Goal: Information Seeking & Learning: Compare options

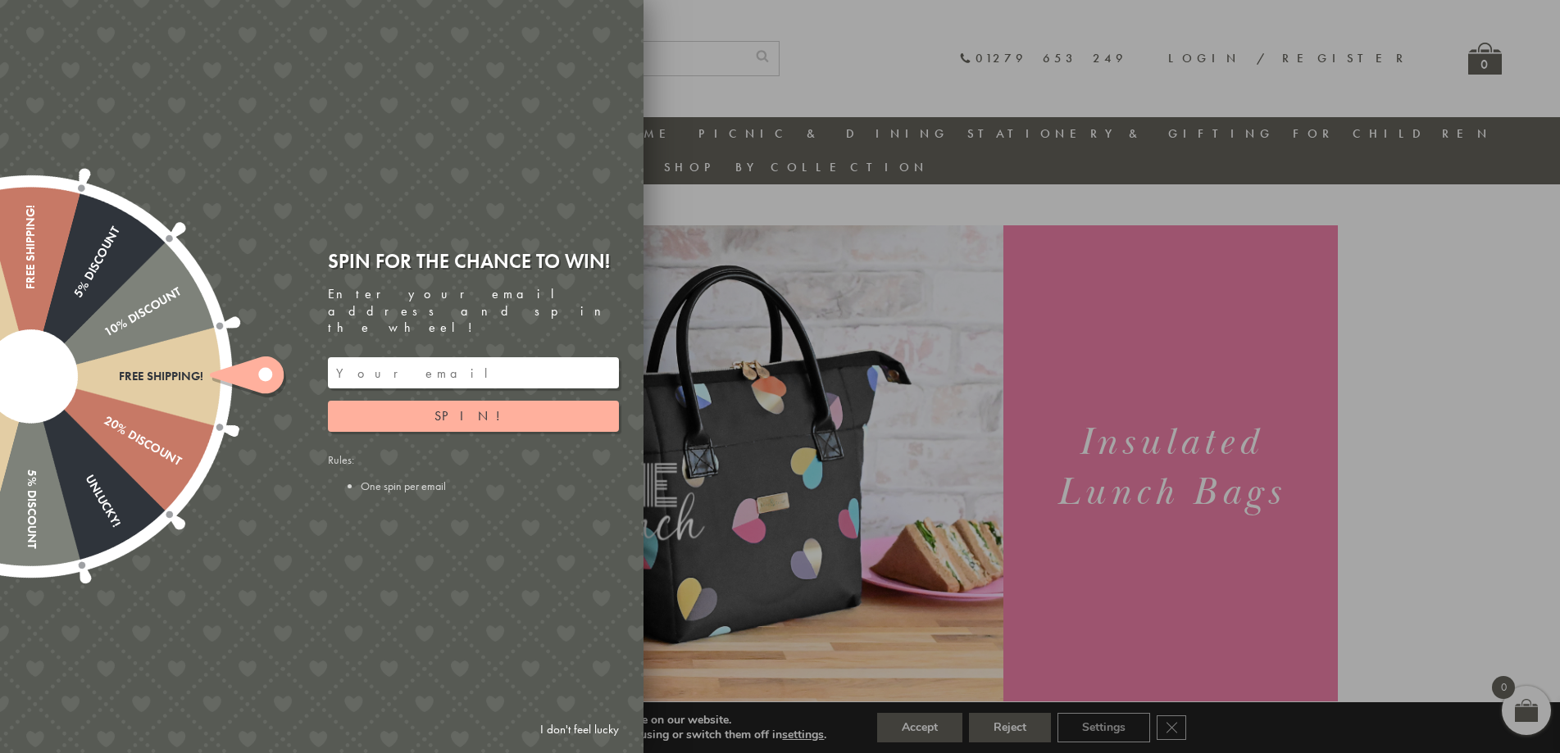
click at [577, 728] on link "I don't feel lucky" at bounding box center [579, 730] width 95 height 30
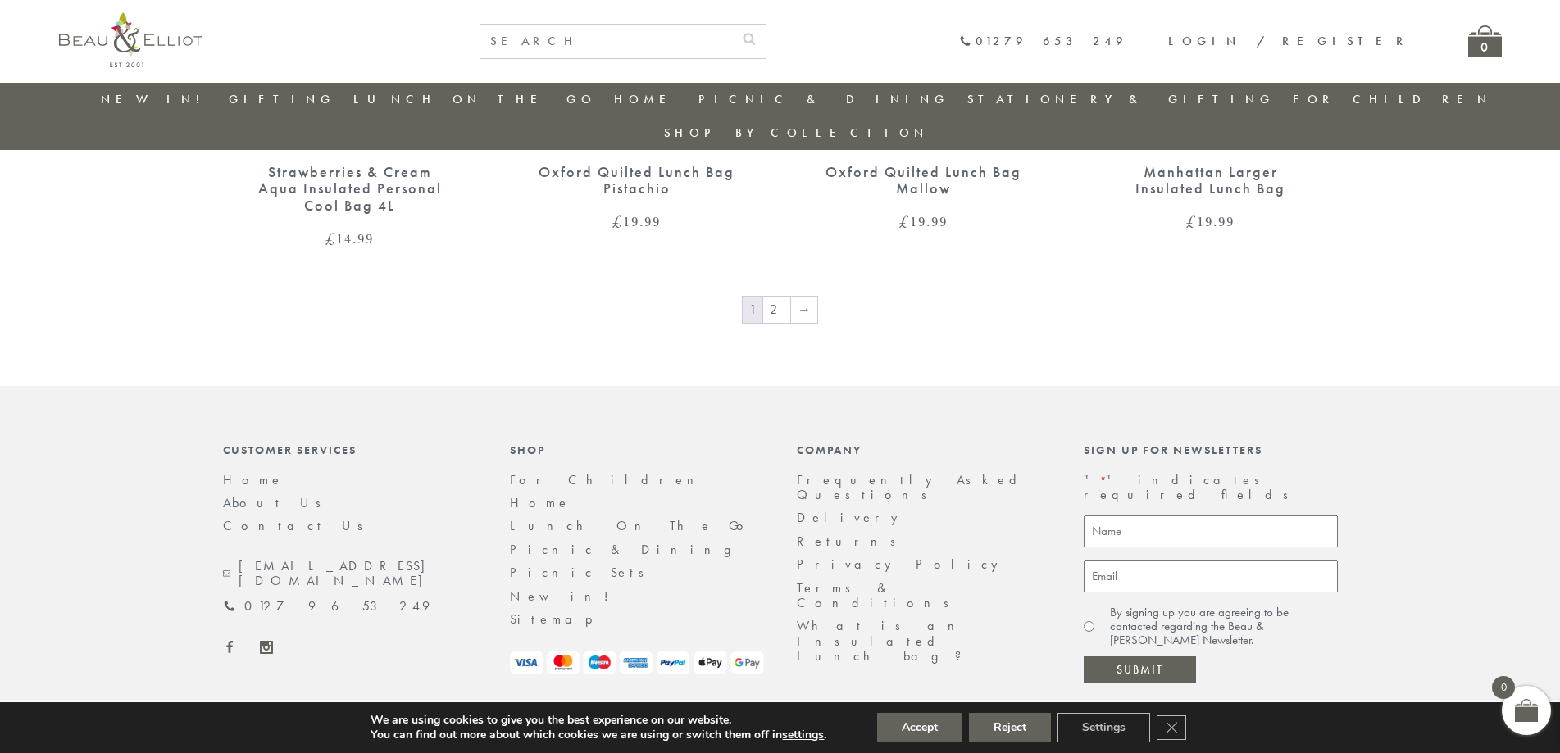
scroll to position [2873, 0]
click at [780, 296] on link "2" at bounding box center [776, 309] width 27 height 26
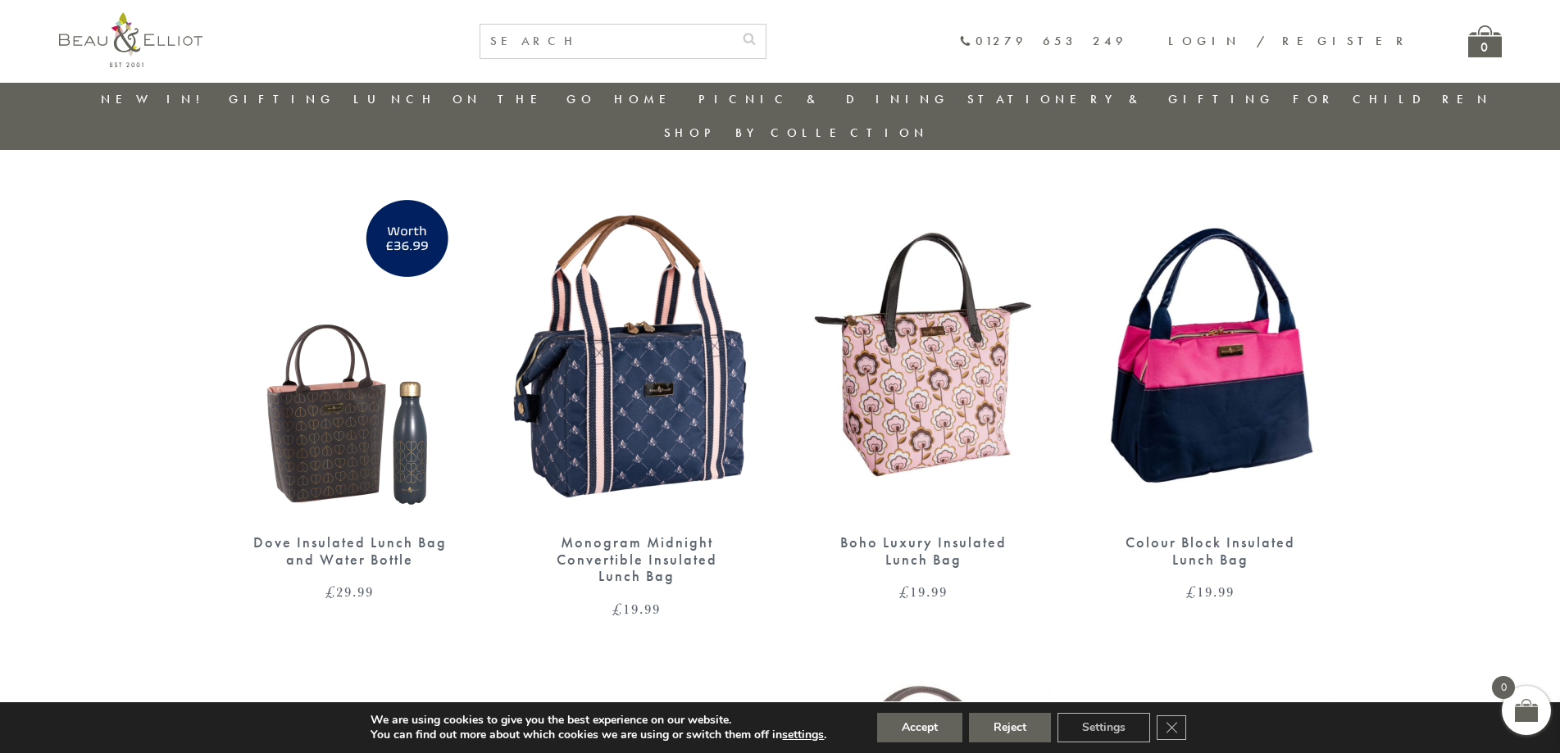
scroll to position [1441, 0]
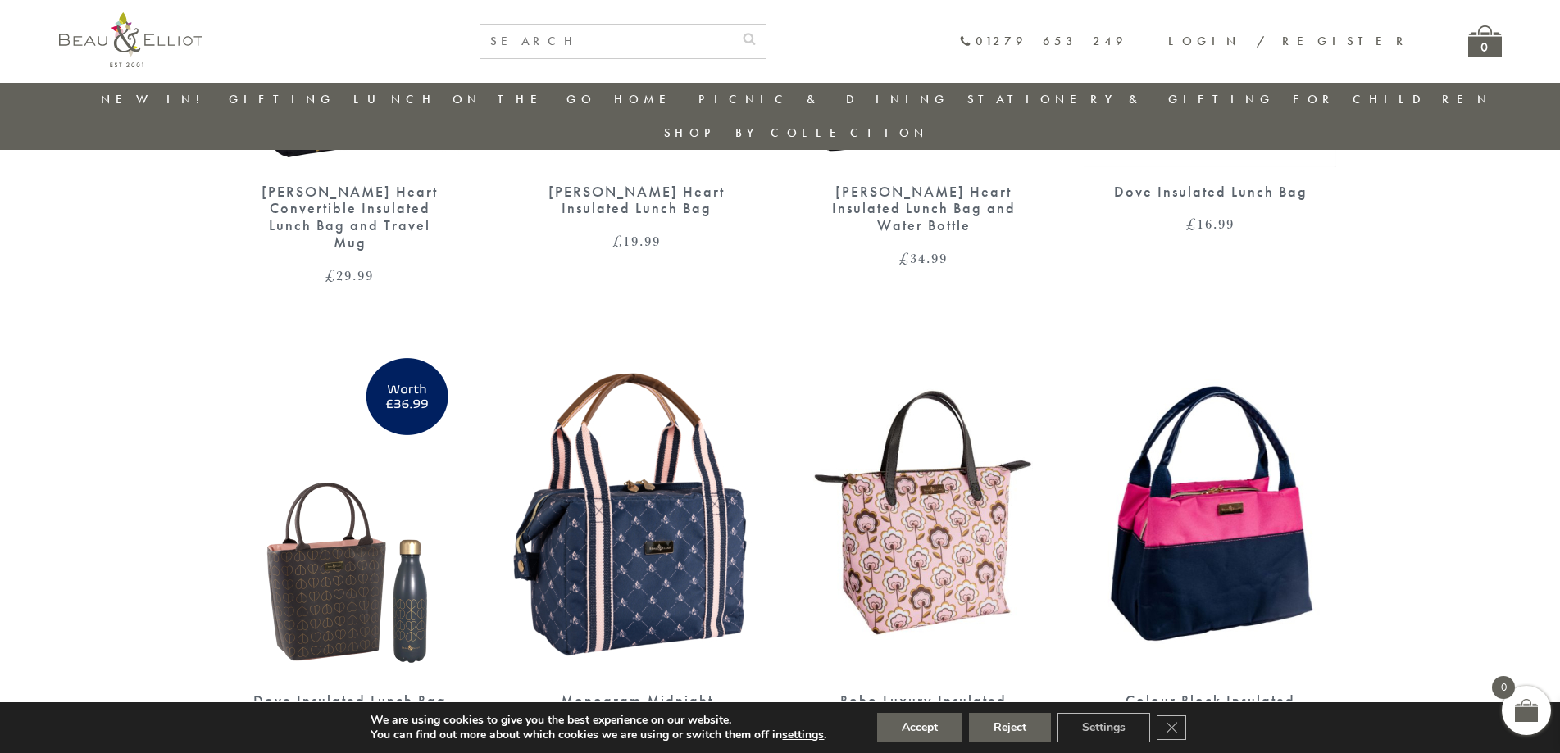
click at [669, 513] on img at bounding box center [637, 512] width 254 height 328
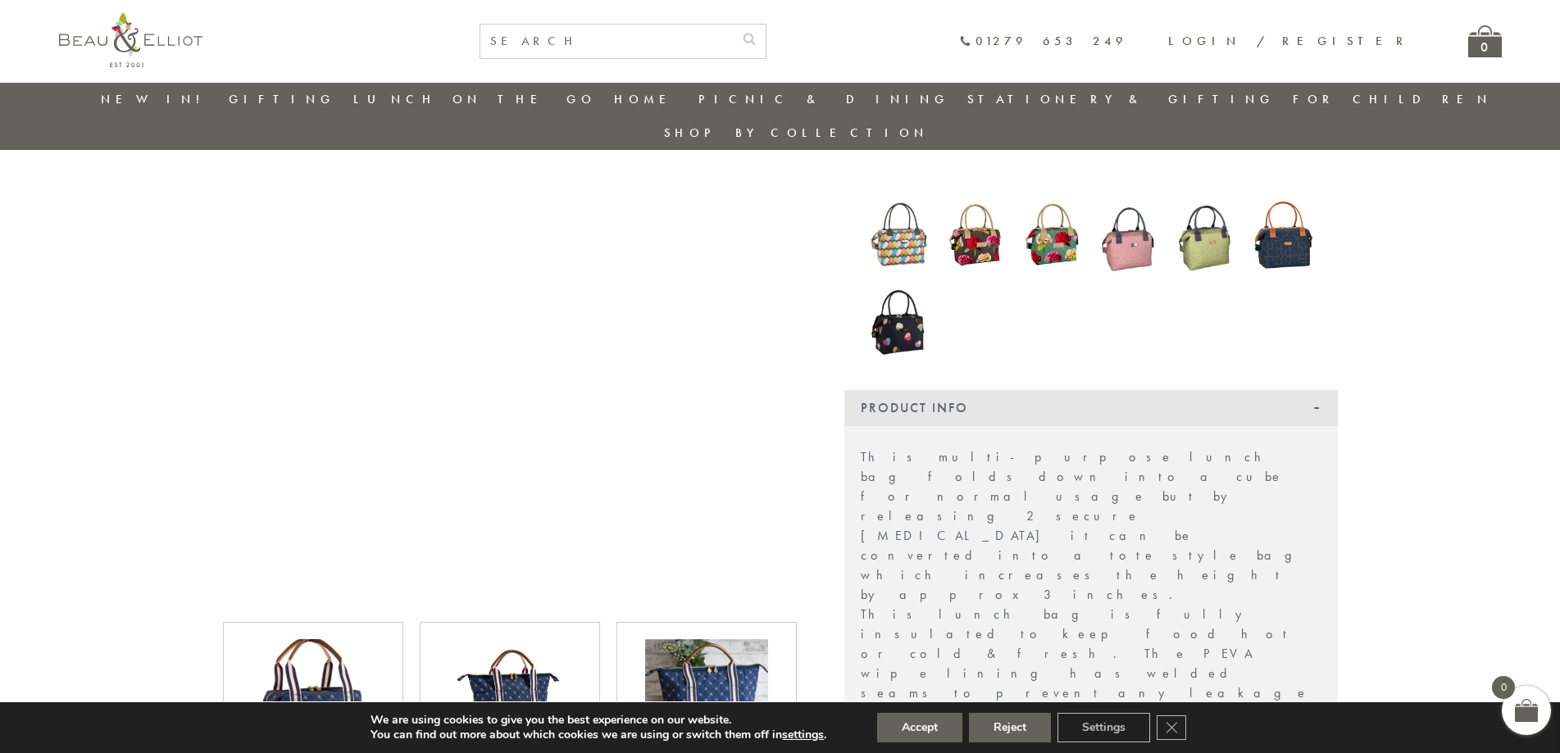
scroll to position [458, 0]
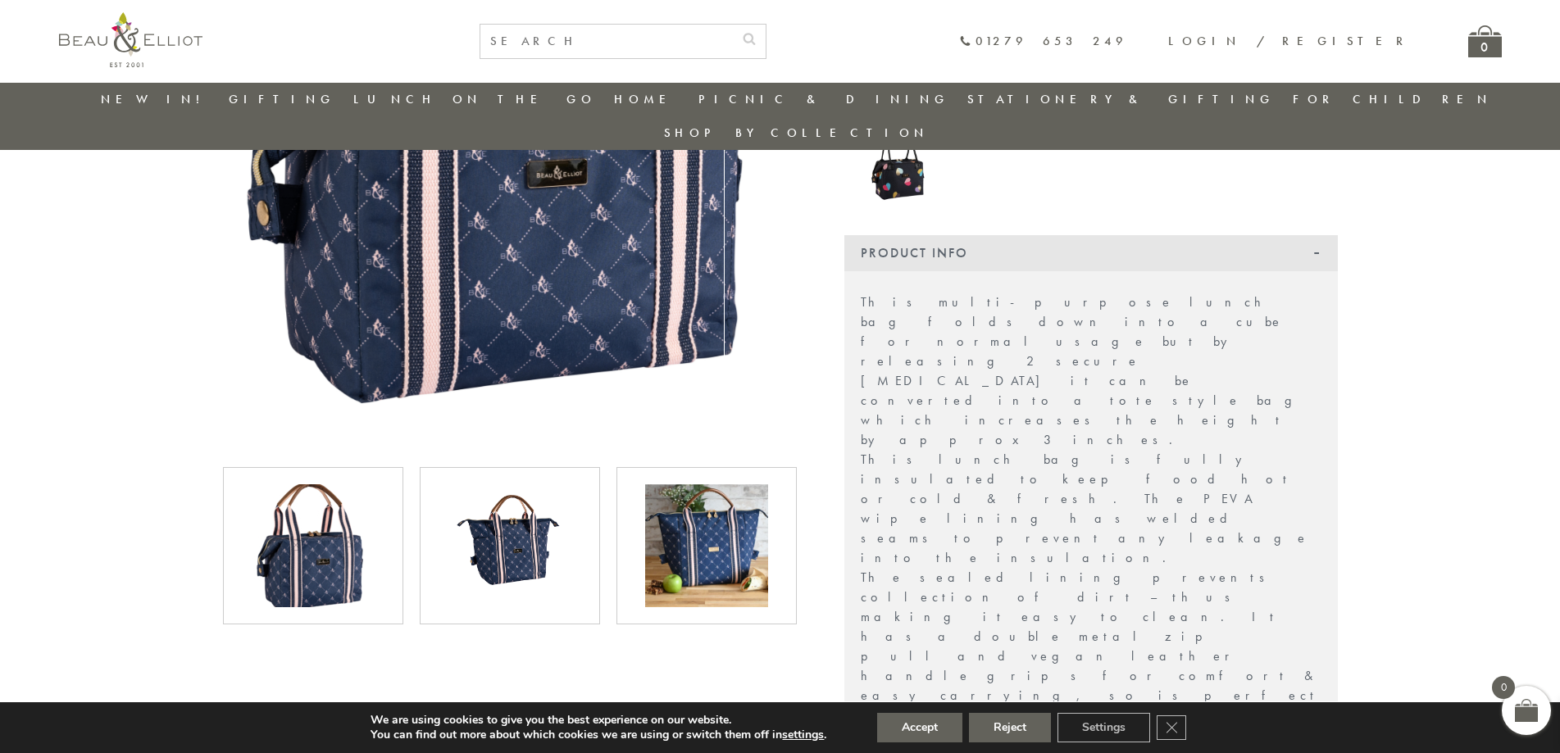
click at [689, 523] on img at bounding box center [706, 545] width 123 height 123
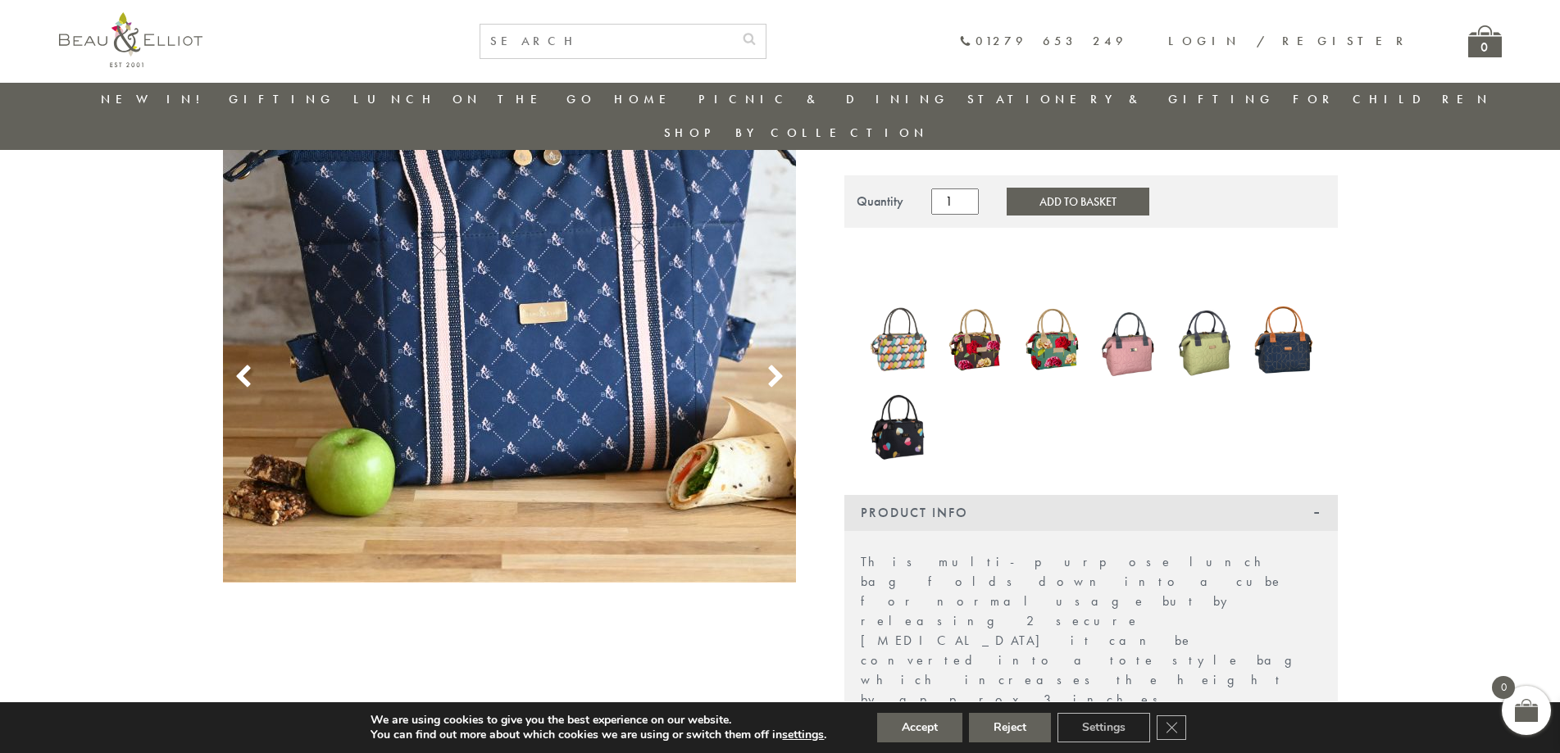
scroll to position [48, 0]
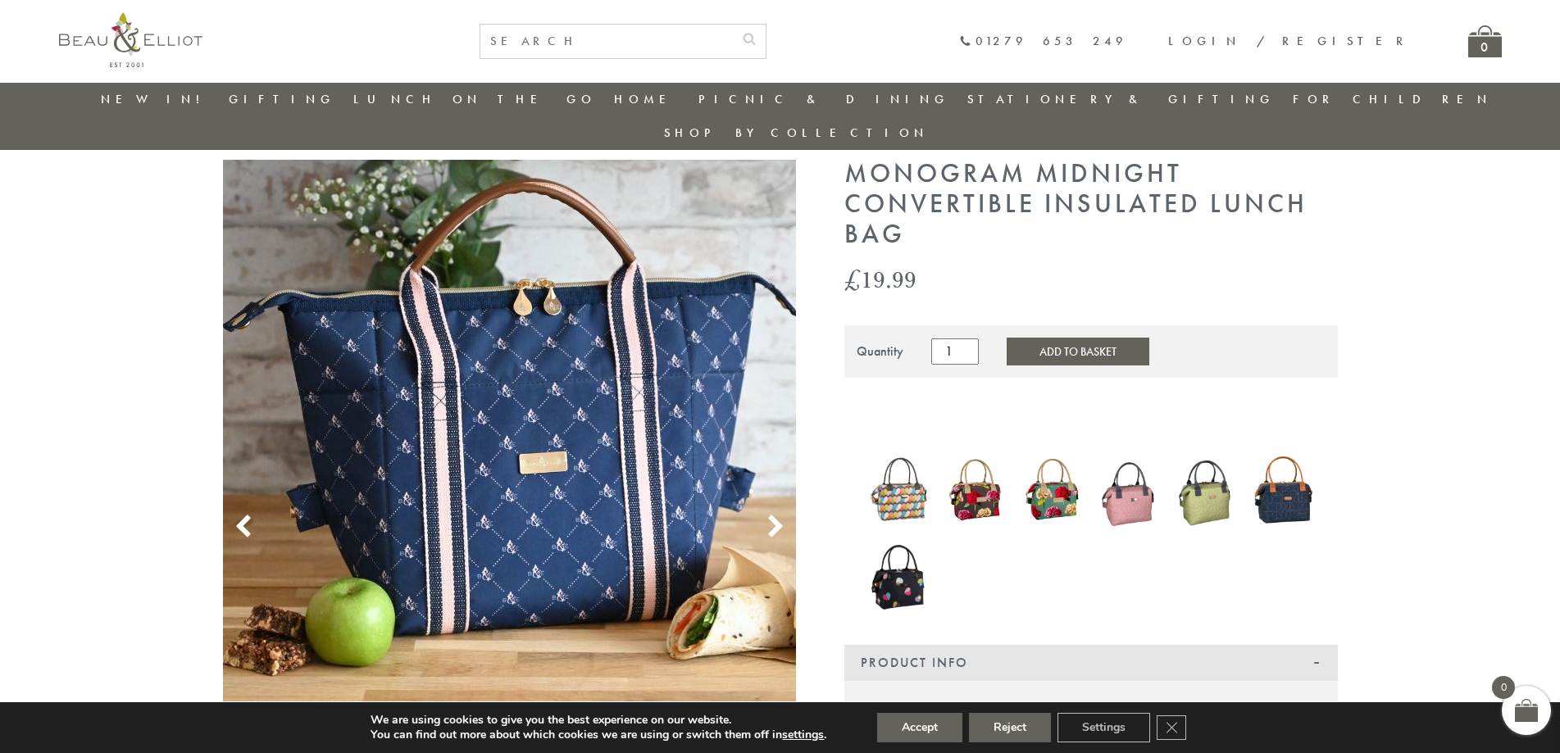
click at [1279, 485] on img at bounding box center [1282, 490] width 61 height 80
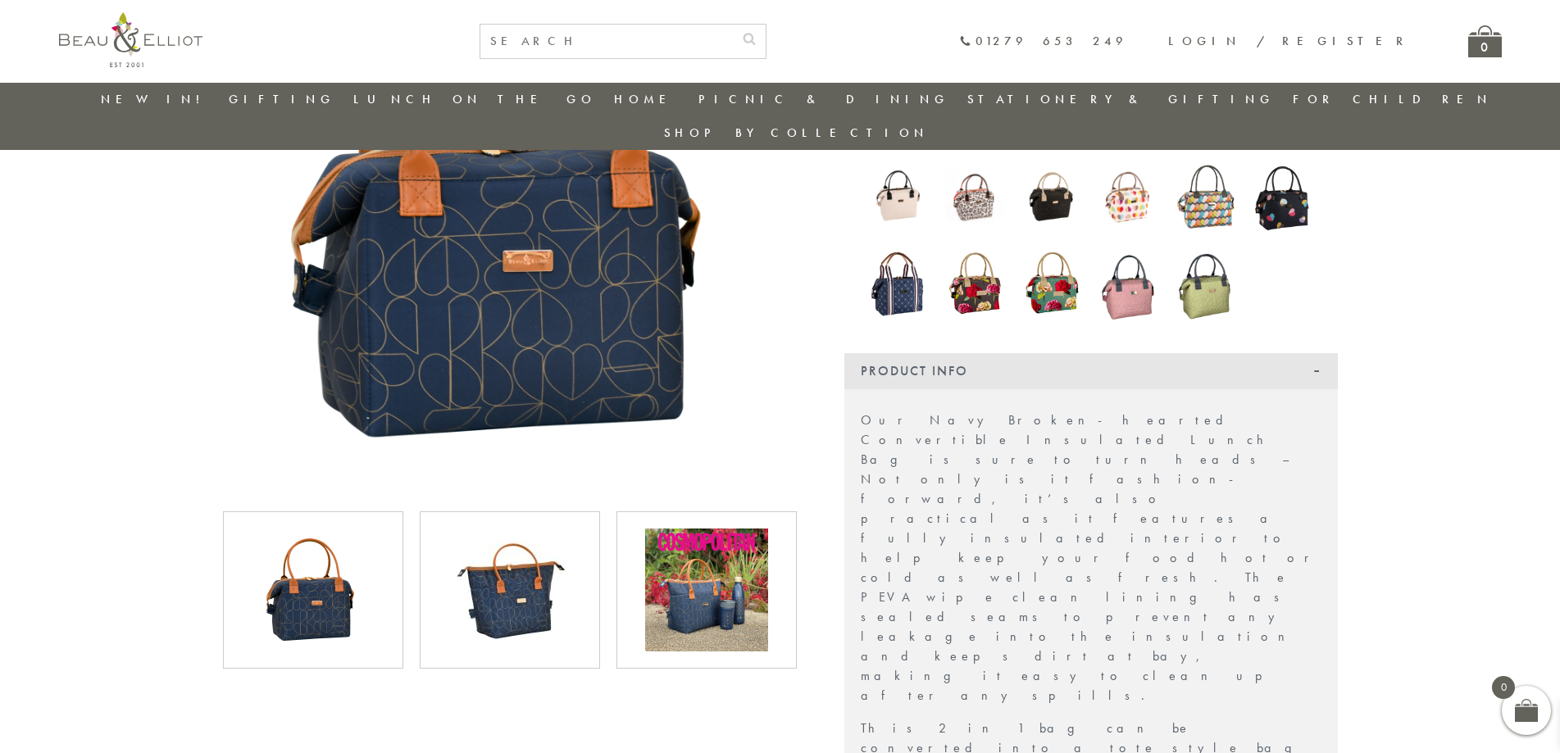
scroll to position [293, 0]
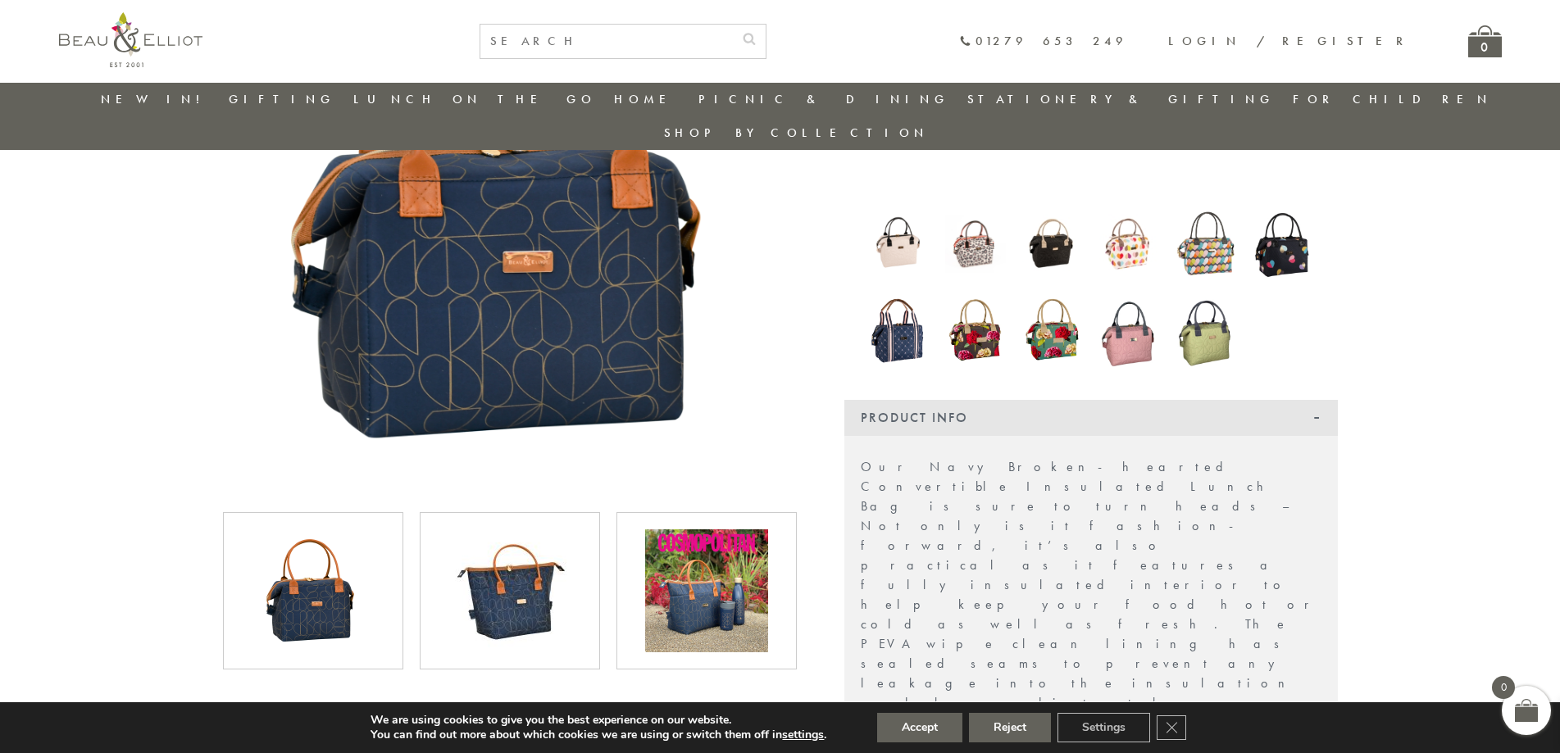
click at [516, 576] on img at bounding box center [509, 590] width 123 height 123
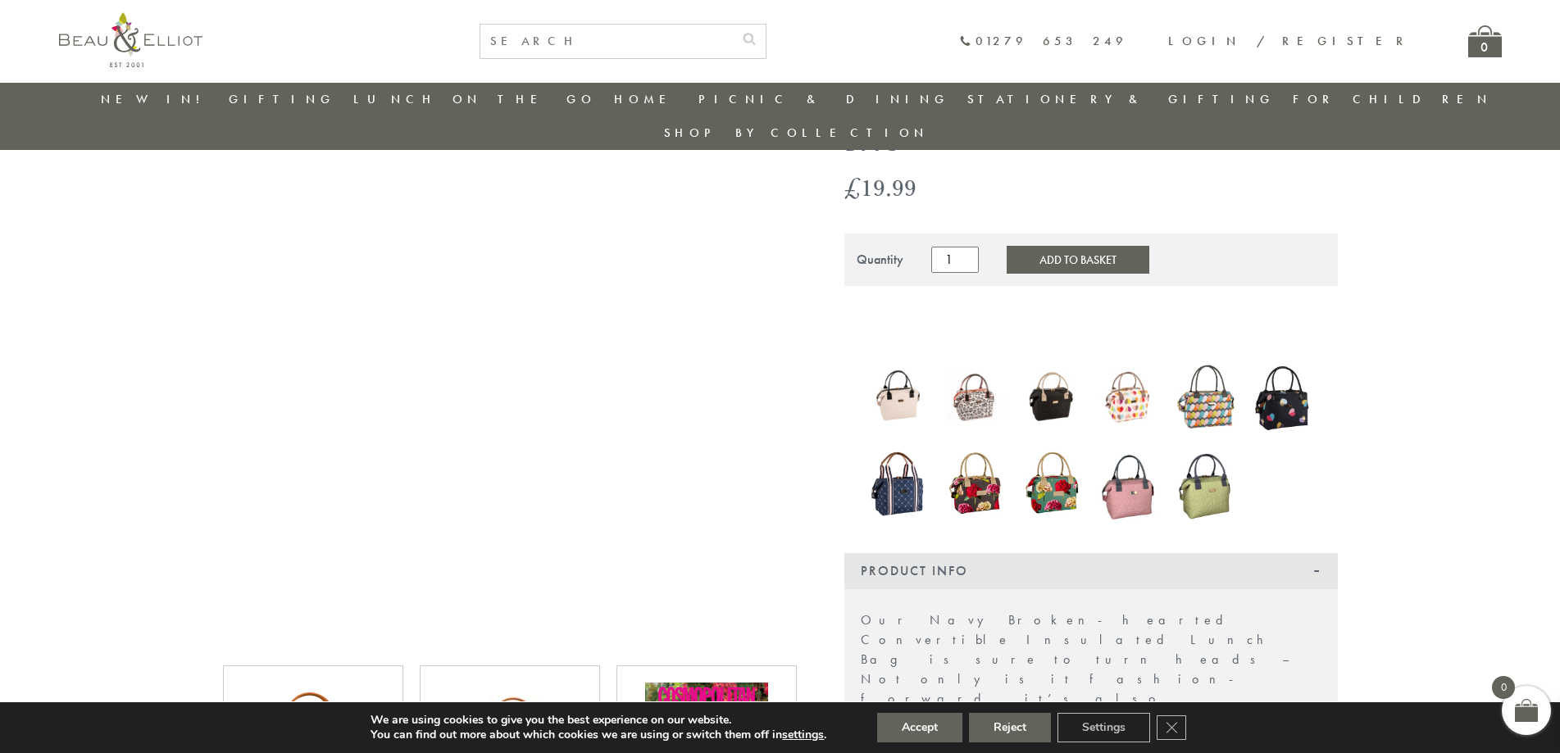
scroll to position [48, 0]
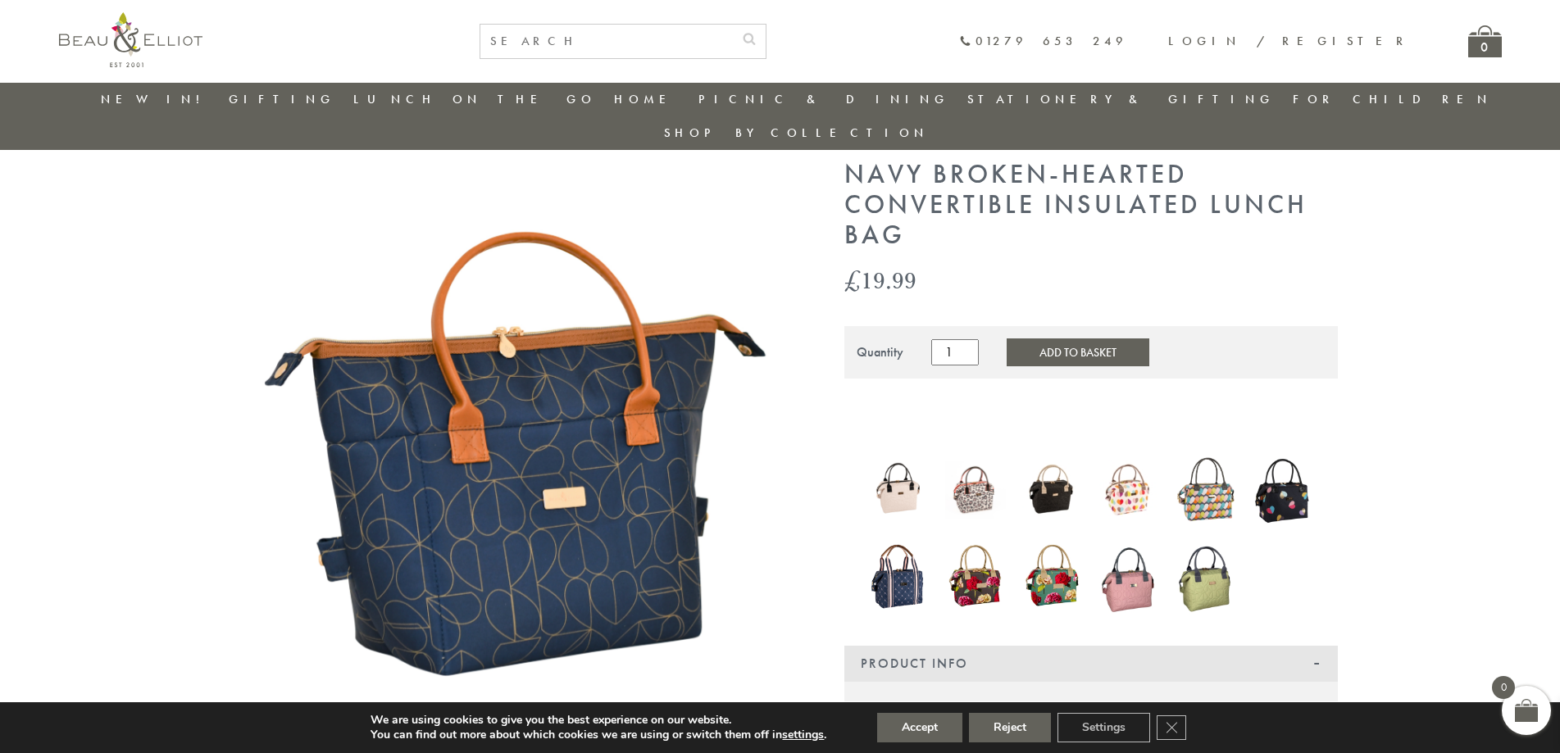
click at [898, 543] on img at bounding box center [899, 575] width 61 height 73
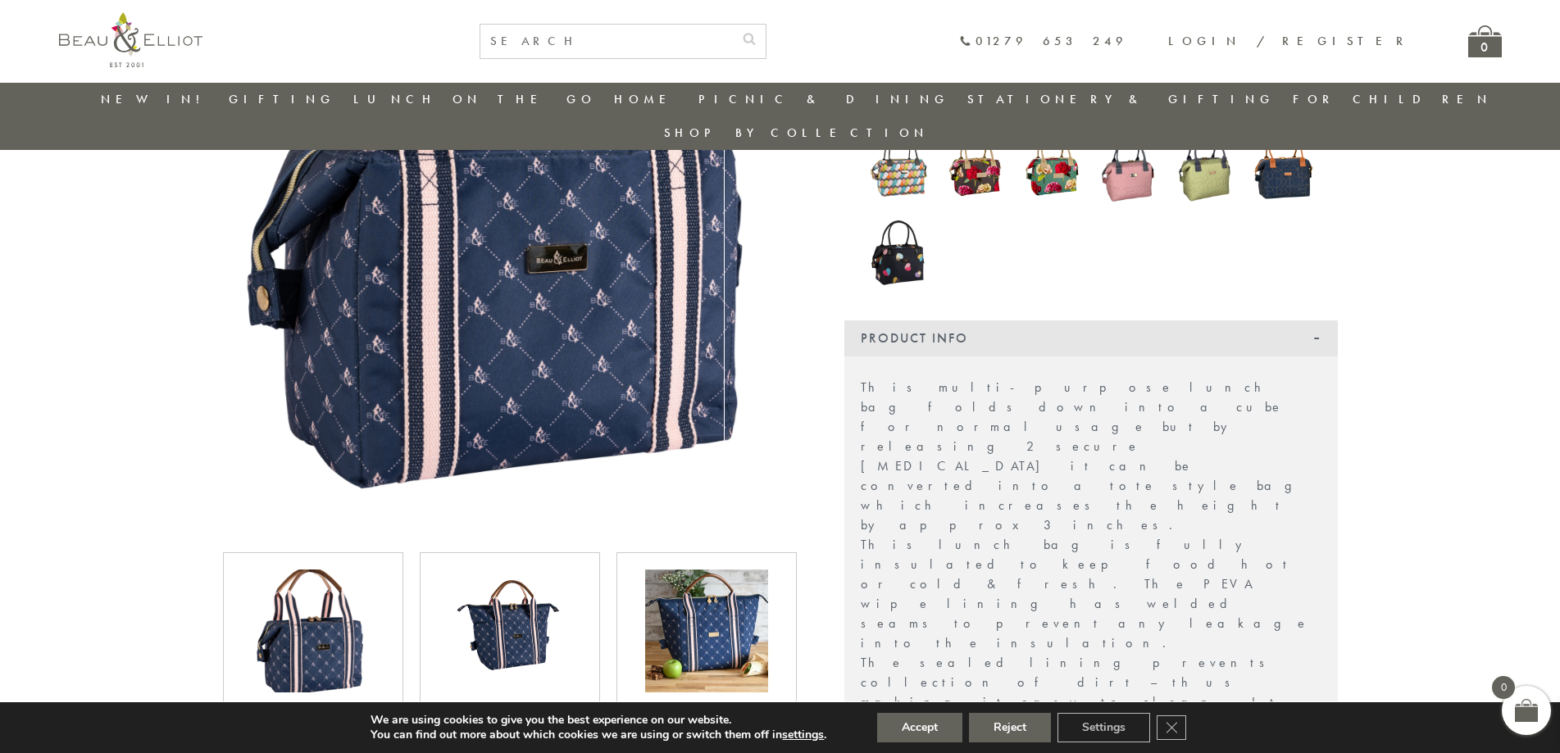
scroll to position [457, 0]
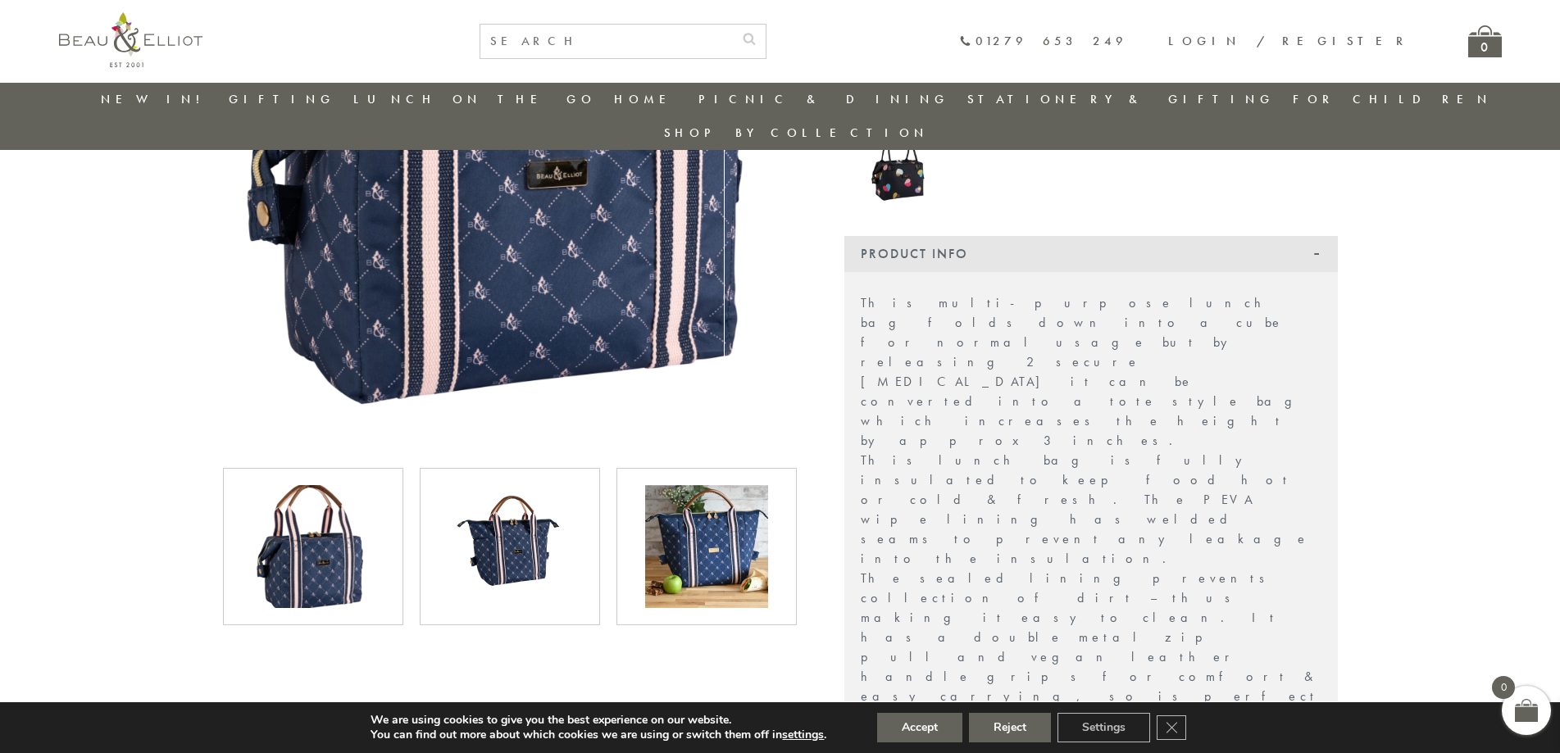
click at [682, 532] on img at bounding box center [706, 546] width 123 height 123
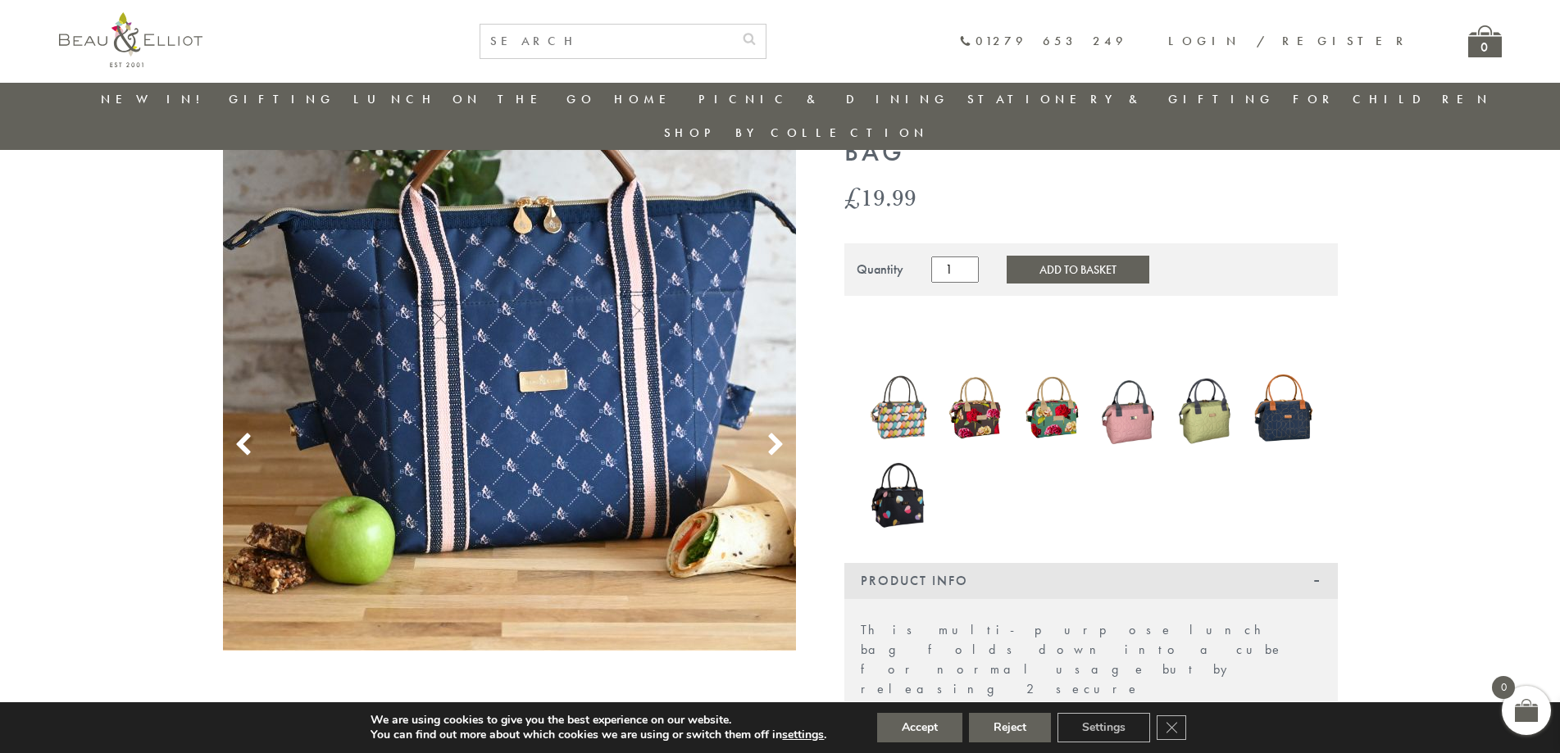
scroll to position [129, 0]
click at [1285, 391] on img at bounding box center [1282, 409] width 61 height 80
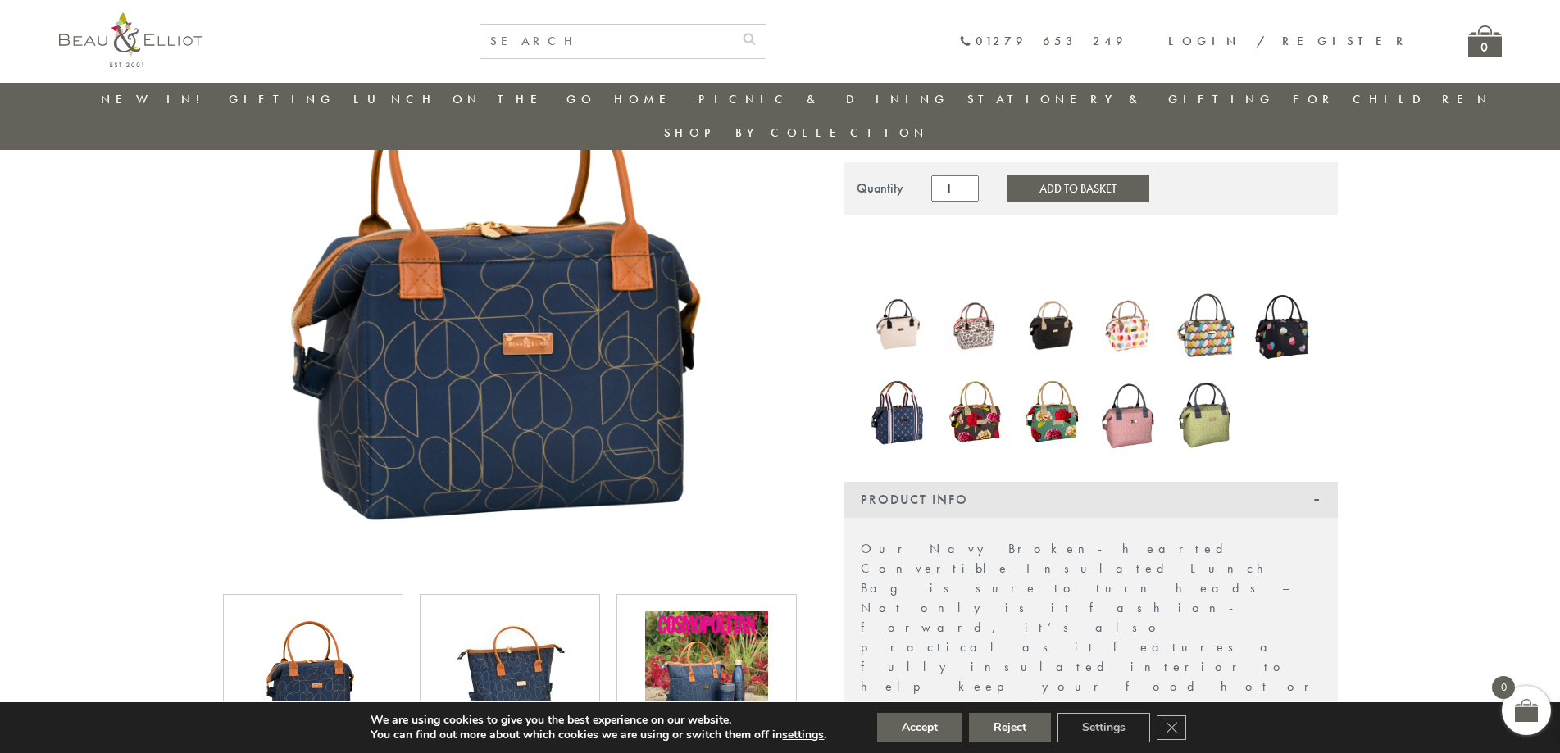
scroll to position [211, 0]
click at [497, 636] on img at bounding box center [509, 673] width 123 height 123
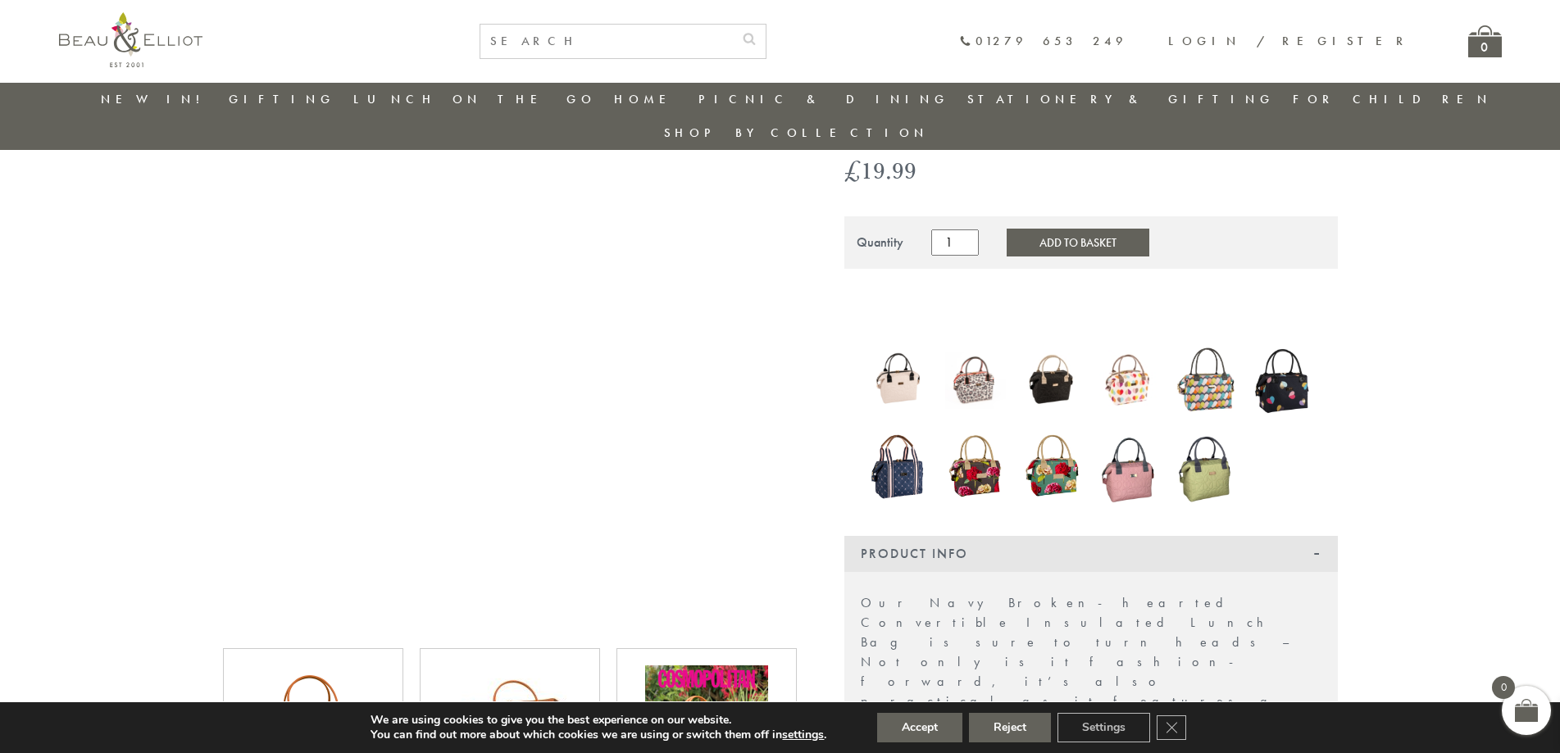
scroll to position [129, 0]
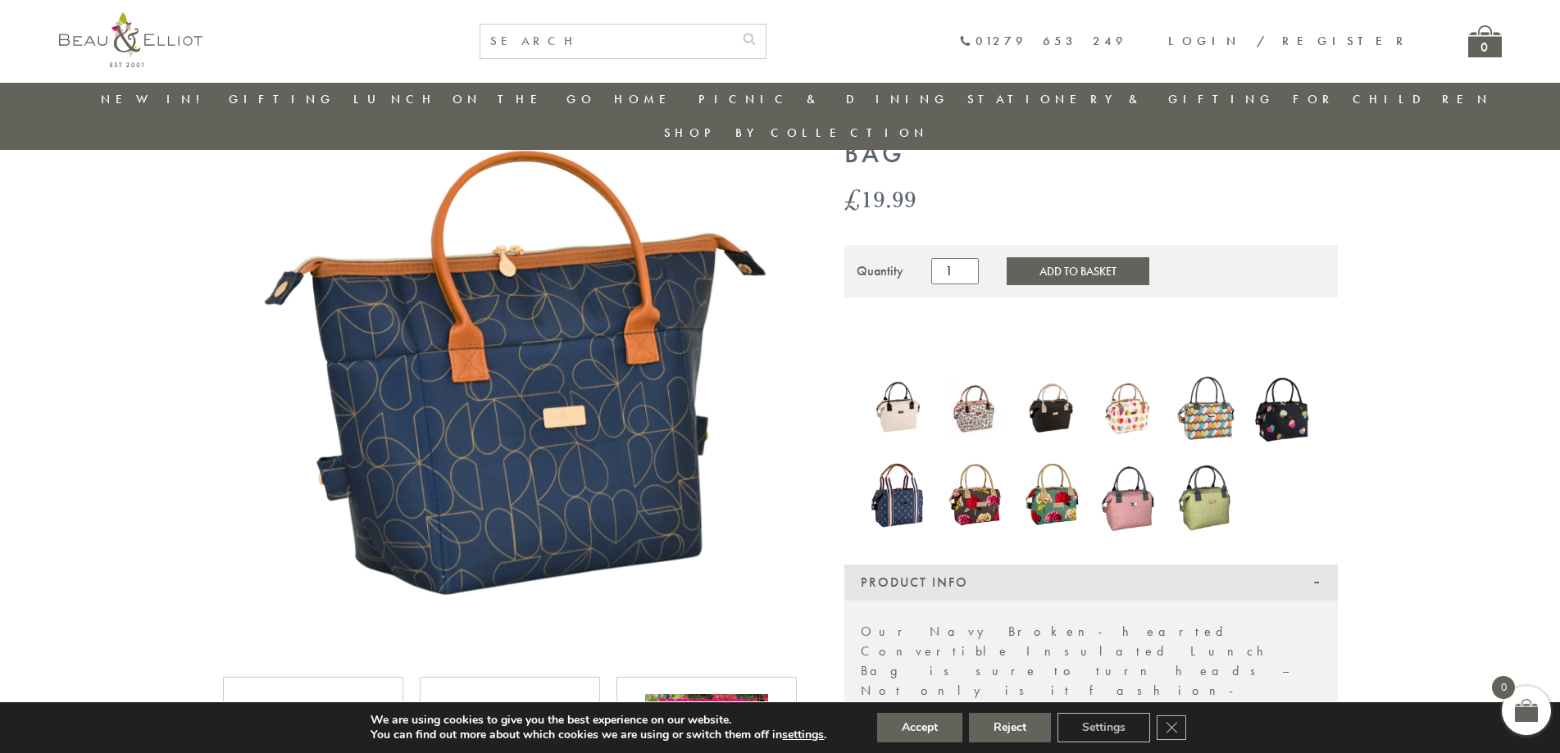
click at [895, 461] on img at bounding box center [899, 494] width 61 height 73
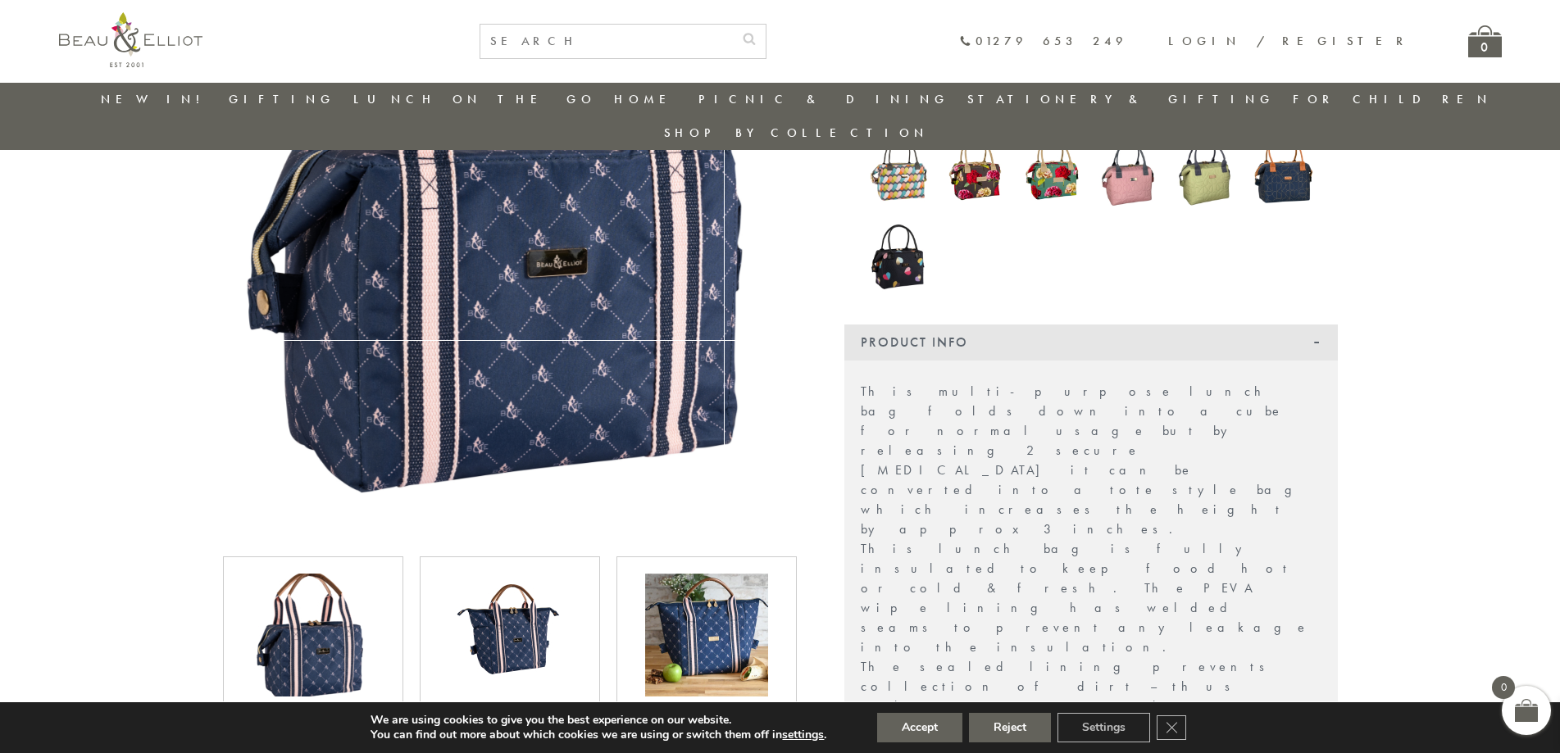
scroll to position [376, 0]
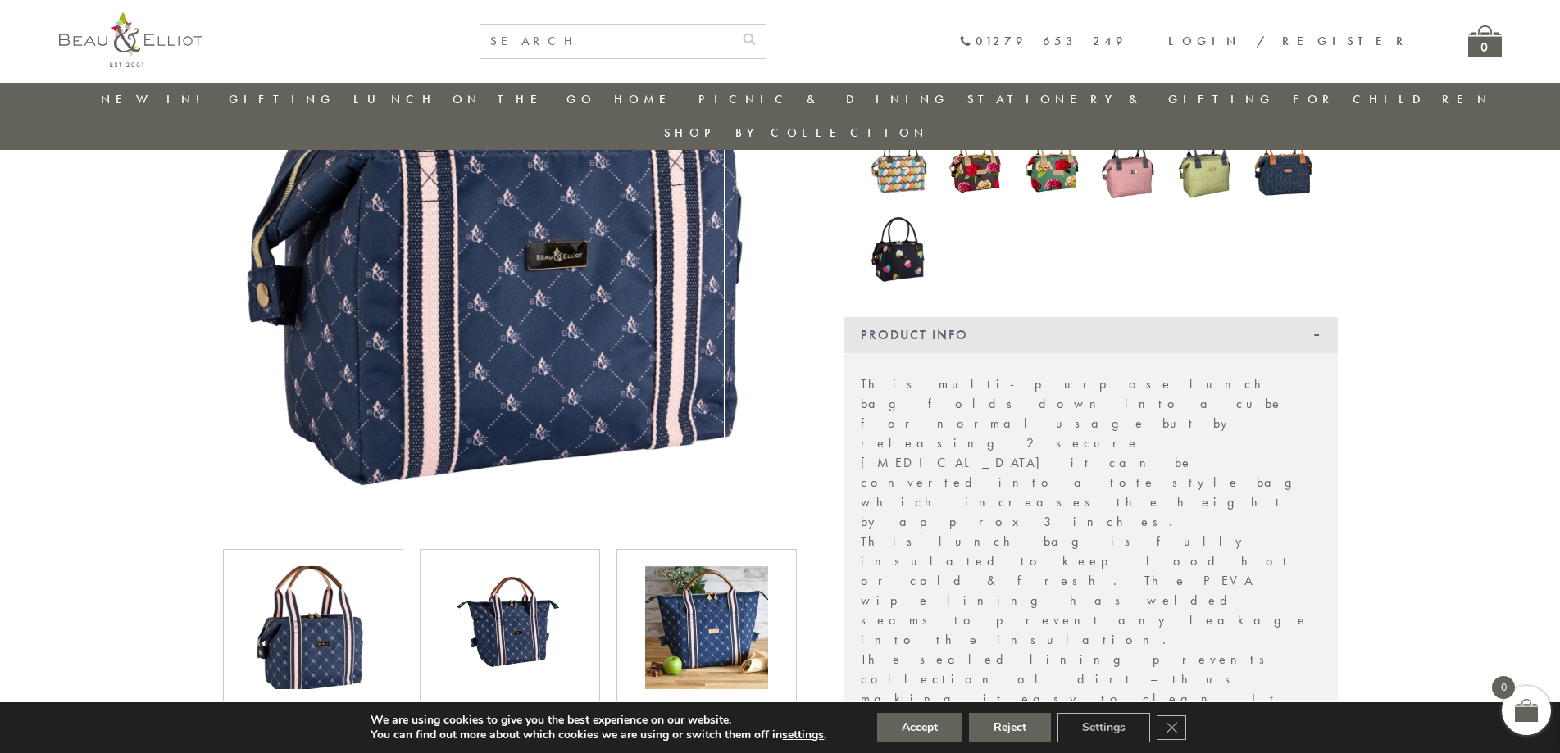
click at [716, 599] on img at bounding box center [706, 627] width 123 height 123
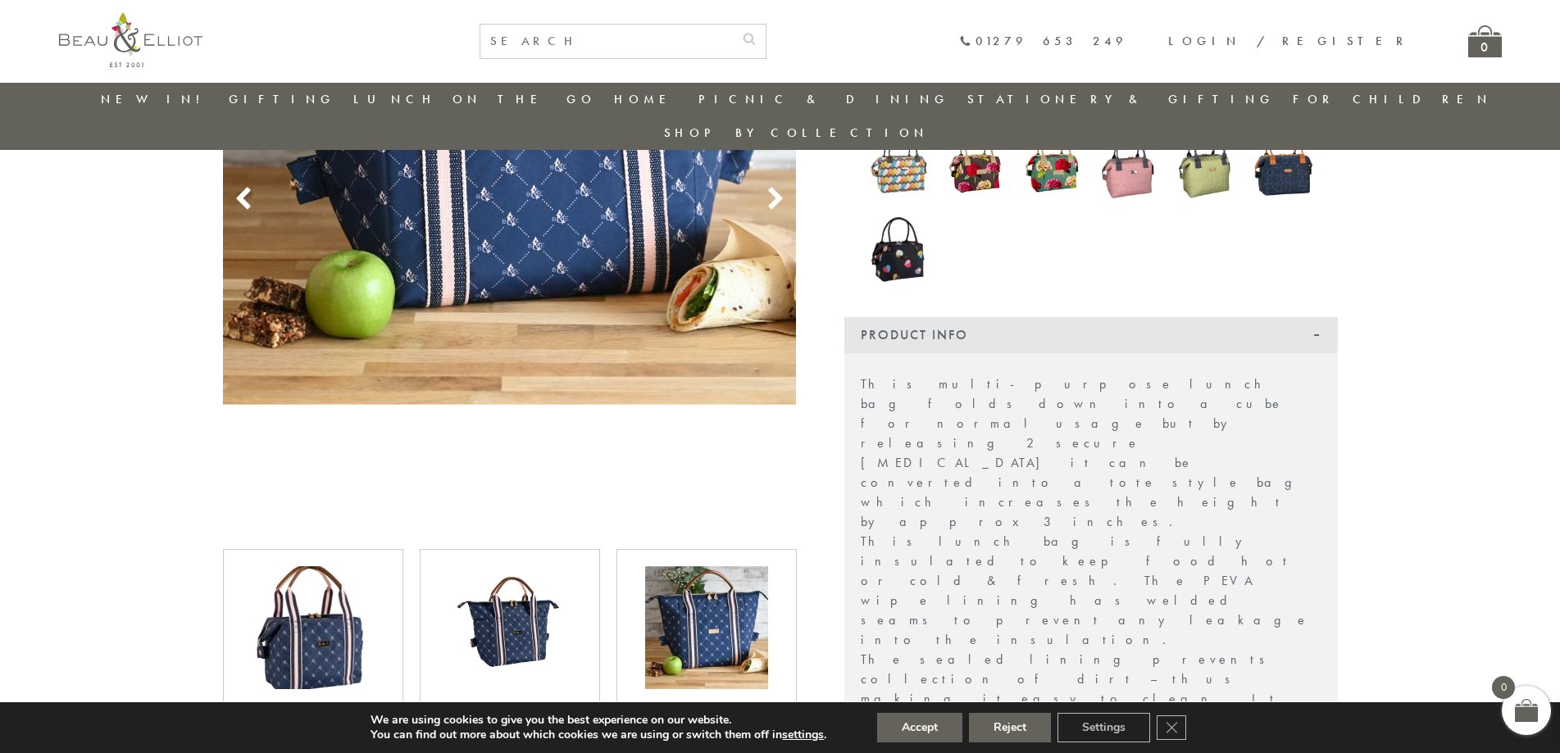
scroll to position [48, 0]
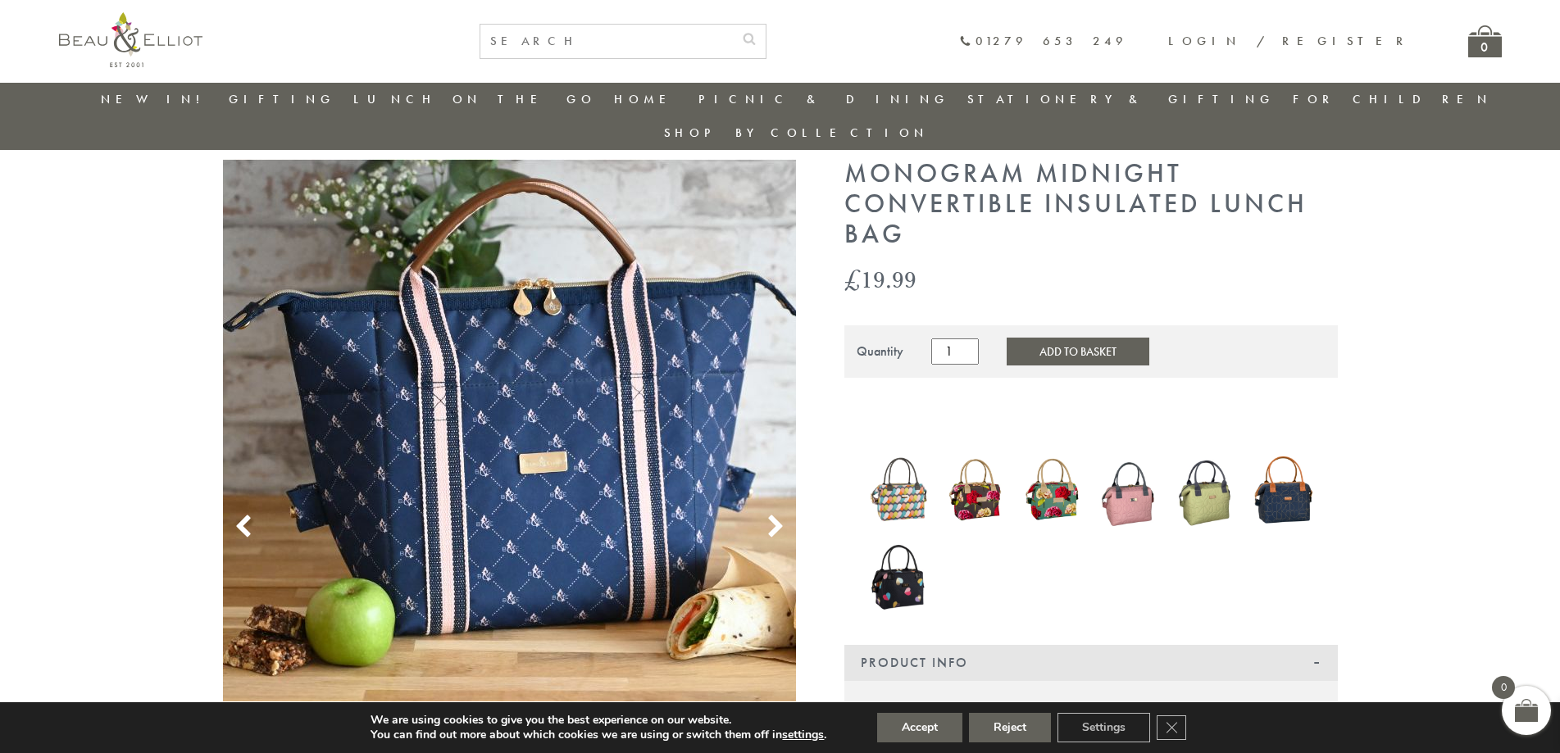
click at [1147, 466] on img at bounding box center [1129, 490] width 61 height 81
